Goal: Communication & Community: Participate in discussion

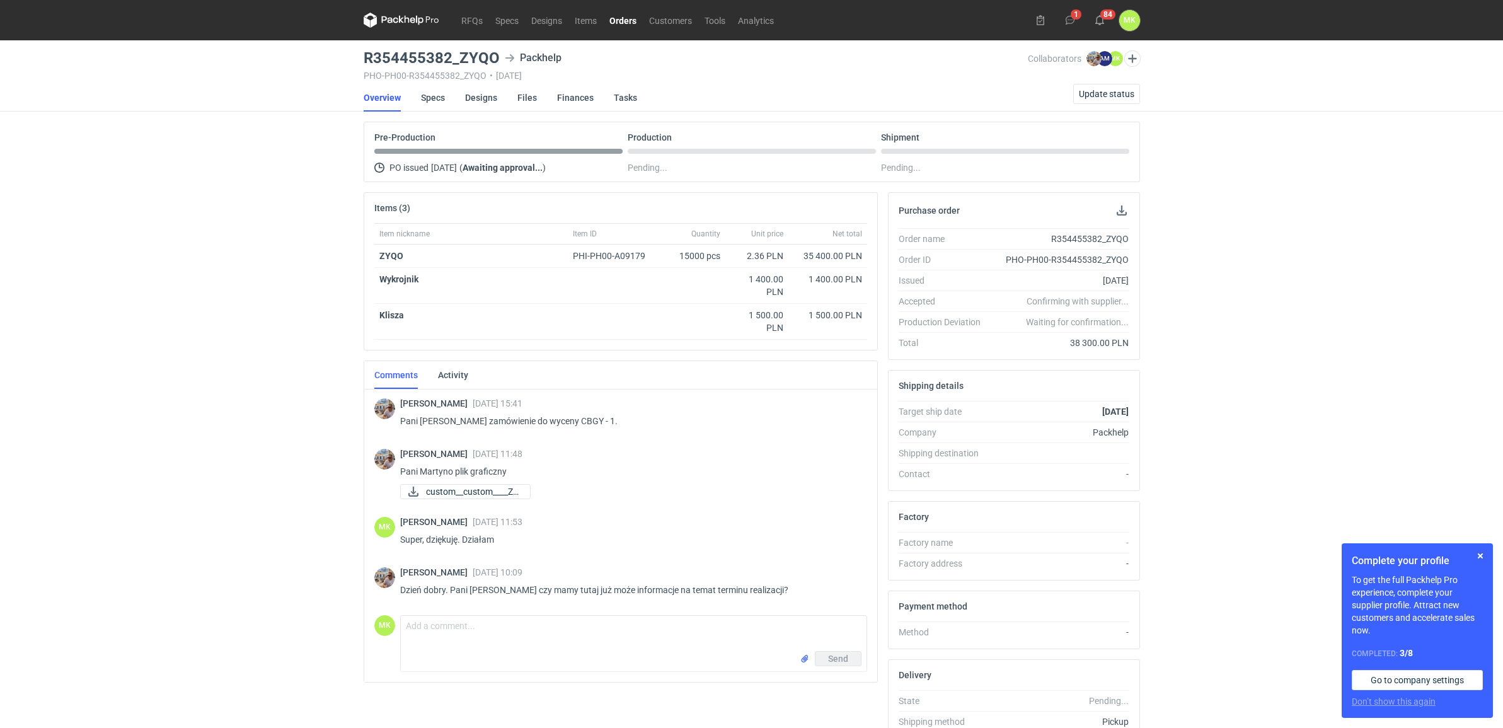
click at [524, 657] on div "Send" at bounding box center [634, 661] width 466 height 20
click at [454, 627] on textarea "Comment message" at bounding box center [634, 633] width 466 height 35
click at [1440, 287] on div "RFQs Specs Designs Items Orders Customers Tools Analytics 1 84 MK [PERSON_NAME]…" at bounding box center [751, 364] width 1503 height 728
click at [1293, 188] on div "RFQs Specs Designs Items Orders Customers Tools Analytics 1 84 MK [PERSON_NAME]…" at bounding box center [751, 364] width 1503 height 728
